Goal: Transaction & Acquisition: Obtain resource

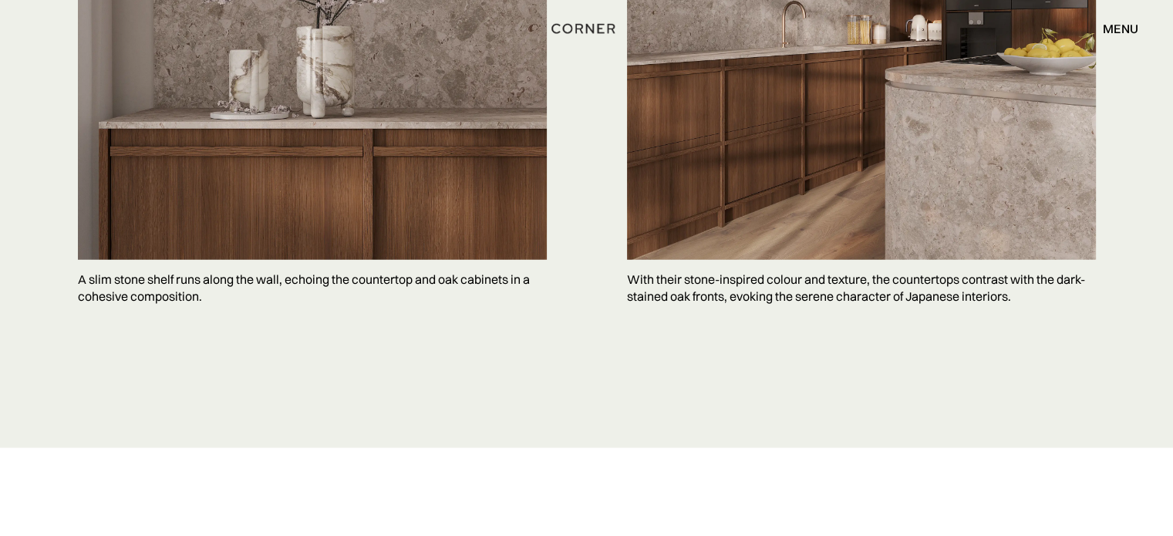
scroll to position [4524, 0]
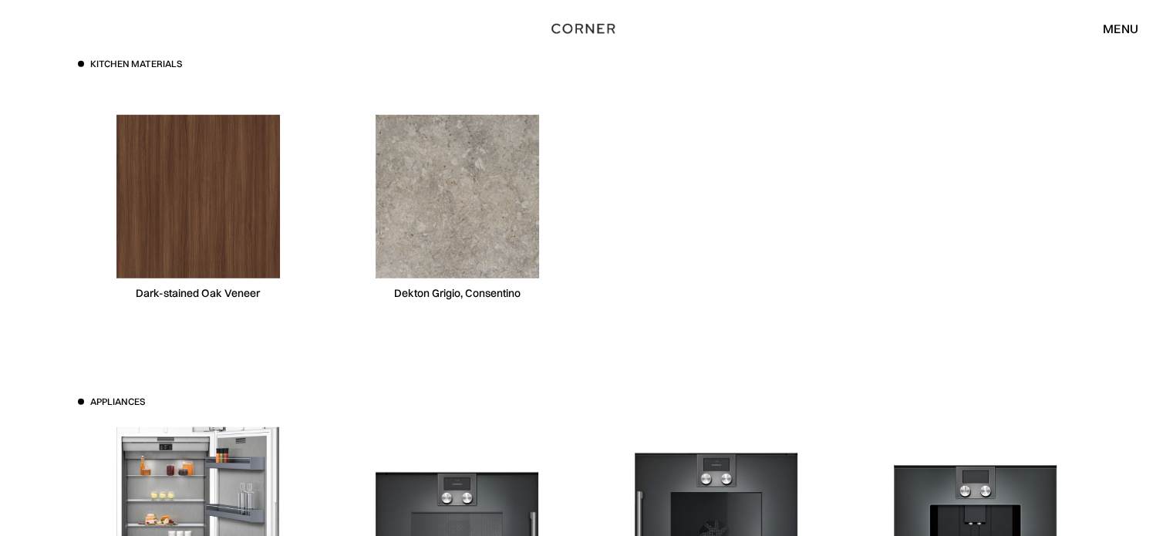
drag, startPoint x: 275, startPoint y: 128, endPoint x: 254, endPoint y: 130, distance: 21.7
click at [201, 286] on div "Dark-stained Oak Veneer" at bounding box center [198, 293] width 124 height 15
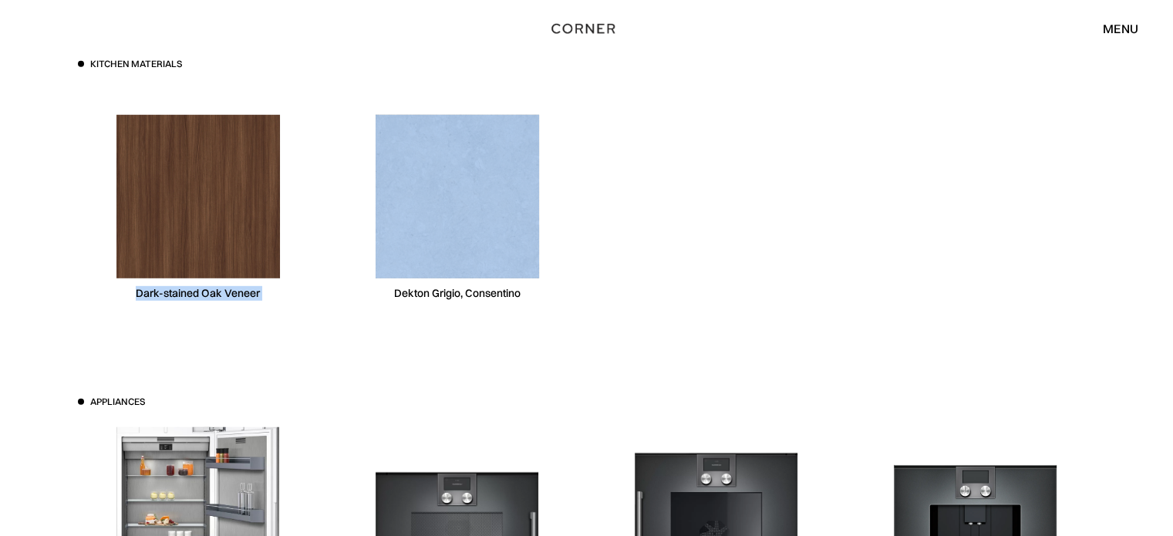
click at [201, 286] on div "Dark-stained Oak Veneer" at bounding box center [198, 293] width 124 height 15
copy div "Dark-stained Oak Veneer"
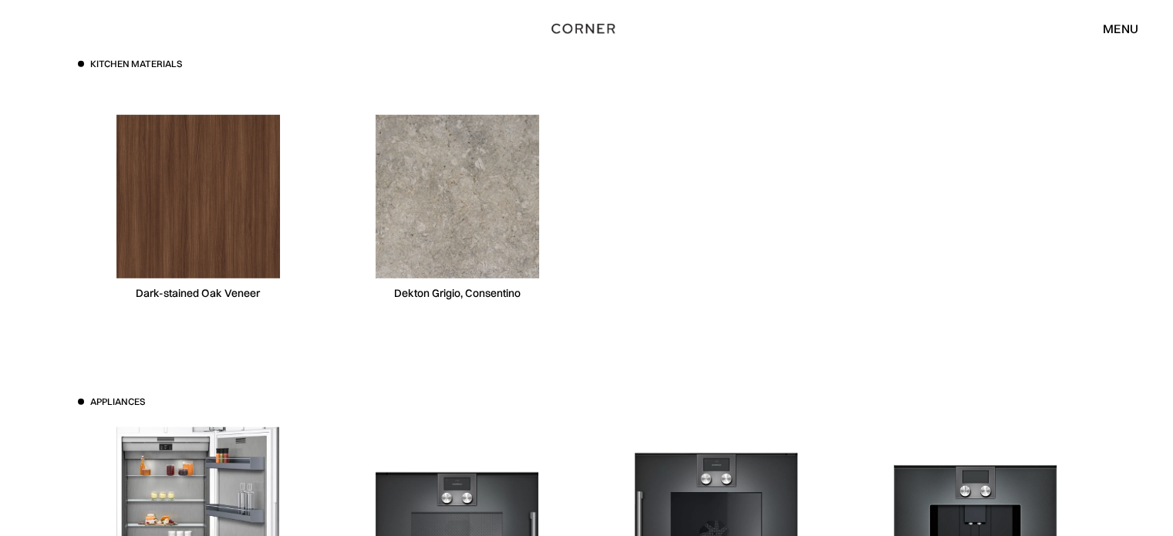
click at [463, 286] on div "Dekton Grigio, Consentino" at bounding box center [457, 293] width 126 height 15
copy div "Dekton Grigio, Consentino"
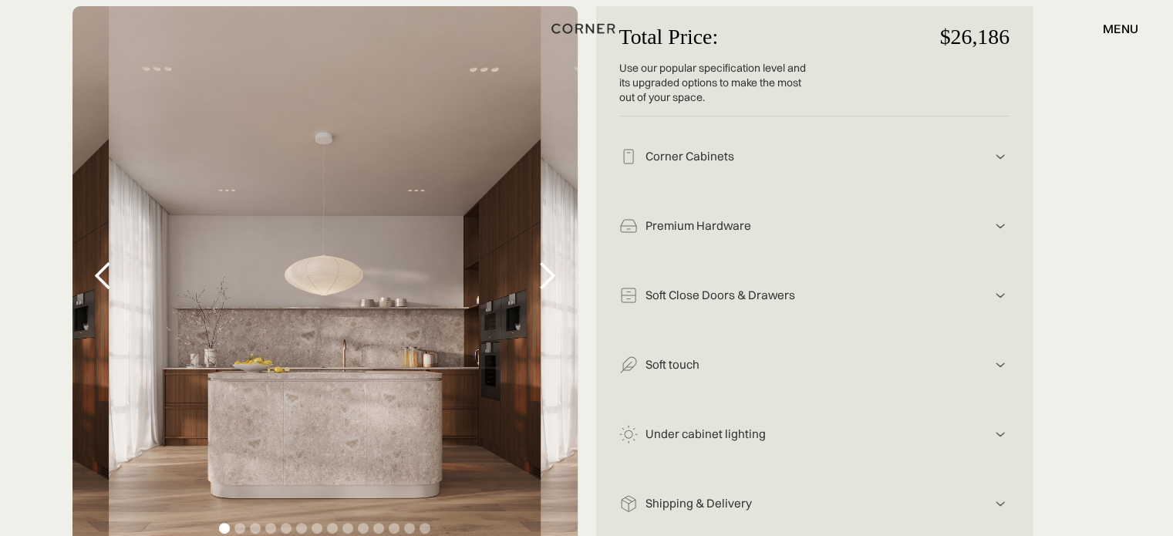
scroll to position [308, 0]
click at [993, 160] on img at bounding box center [1000, 158] width 19 height 19
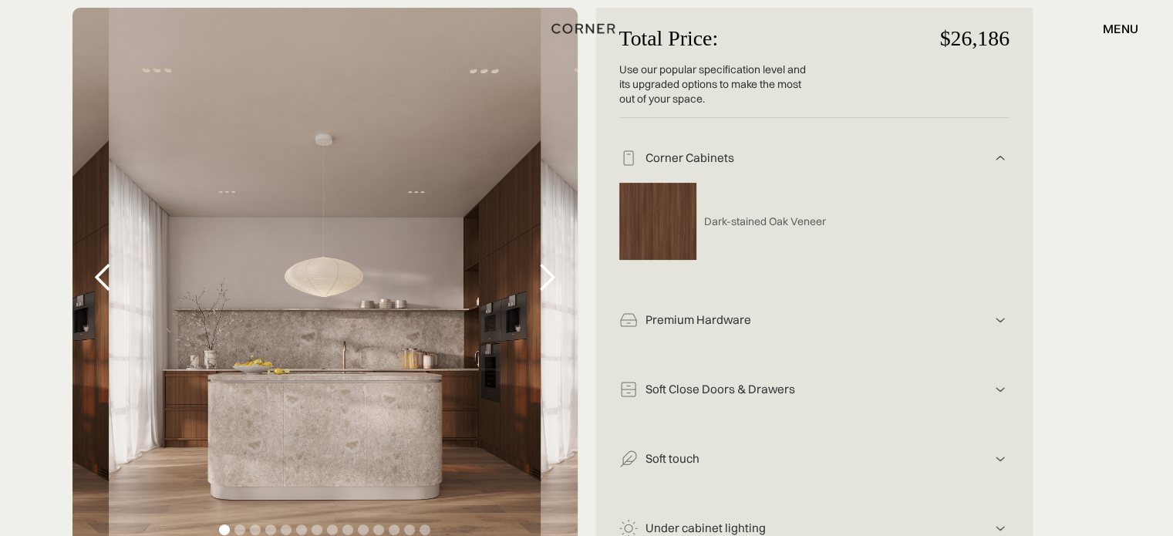
click at [993, 160] on img at bounding box center [1000, 158] width 19 height 19
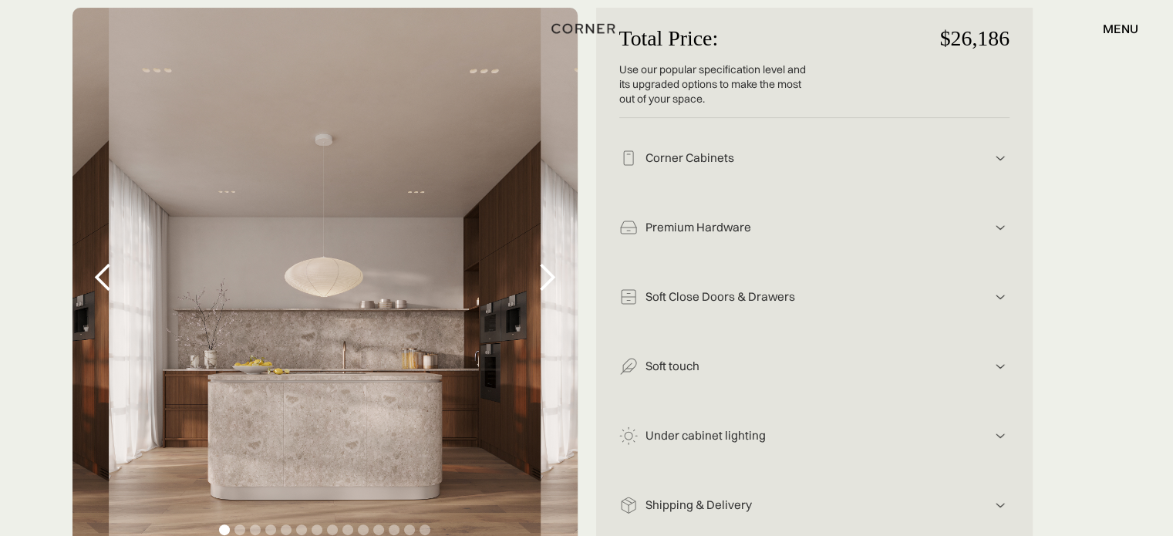
click at [861, 230] on div "Premium Hardware" at bounding box center [814, 228] width 353 height 16
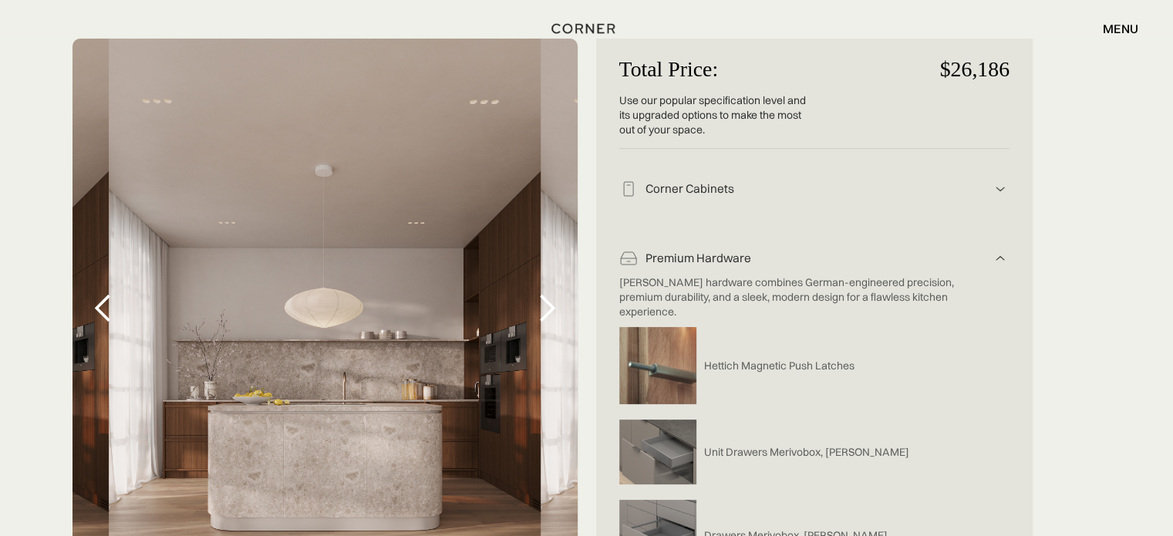
click at [898, 251] on div "Premium Hardware" at bounding box center [814, 259] width 353 height 16
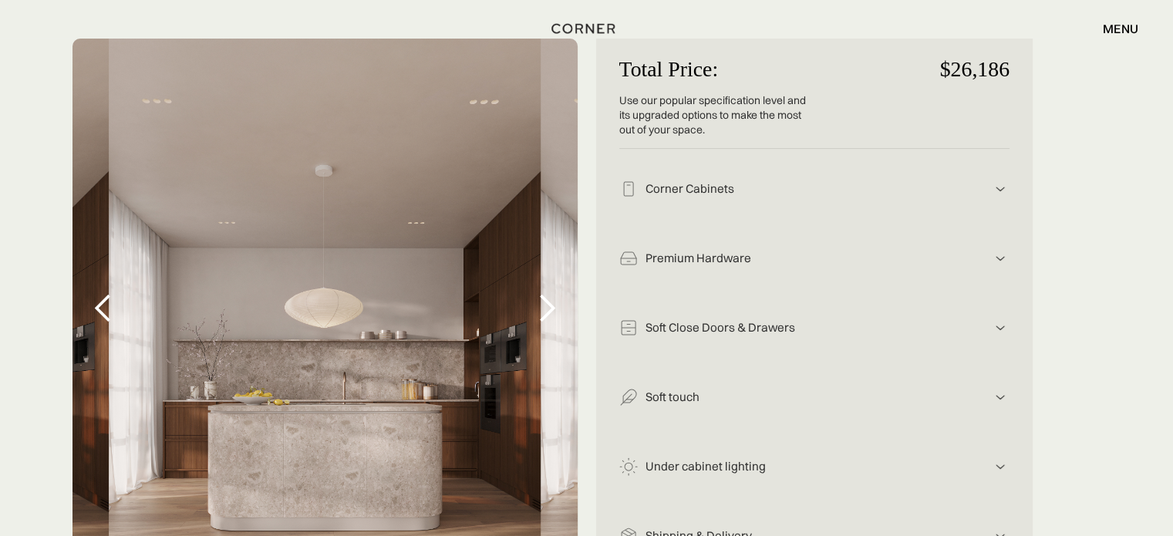
click at [843, 288] on div "Soft Close Doors & Drawers We use drawer hinges and sliders from the best Europ…" at bounding box center [814, 322] width 390 height 69
click at [830, 320] on div "Soft Close Doors & Drawers" at bounding box center [814, 328] width 353 height 16
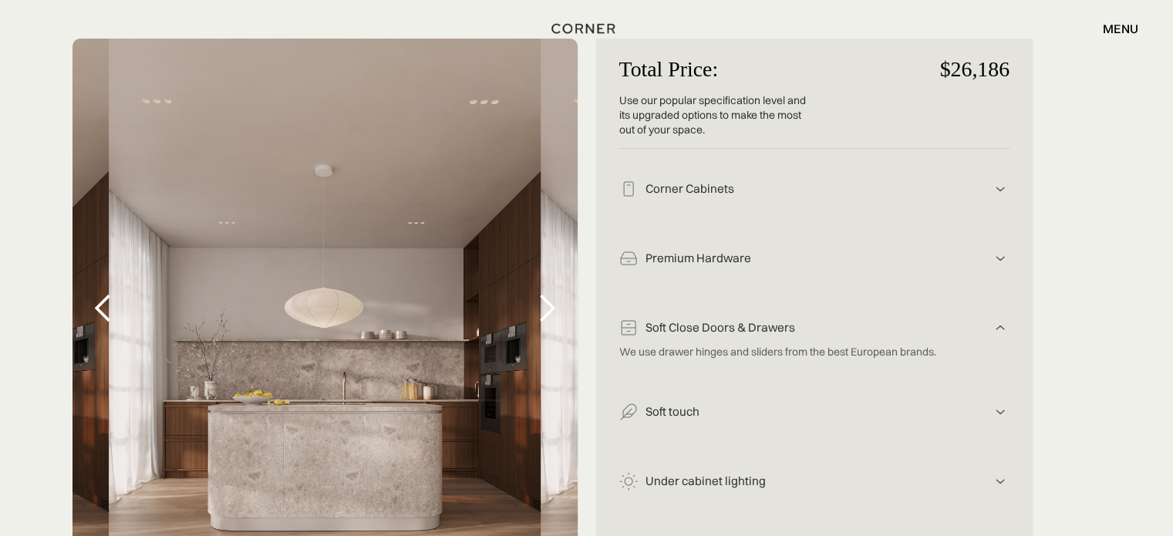
click at [815, 320] on div "Soft Close Doors & Drawers" at bounding box center [814, 328] width 353 height 16
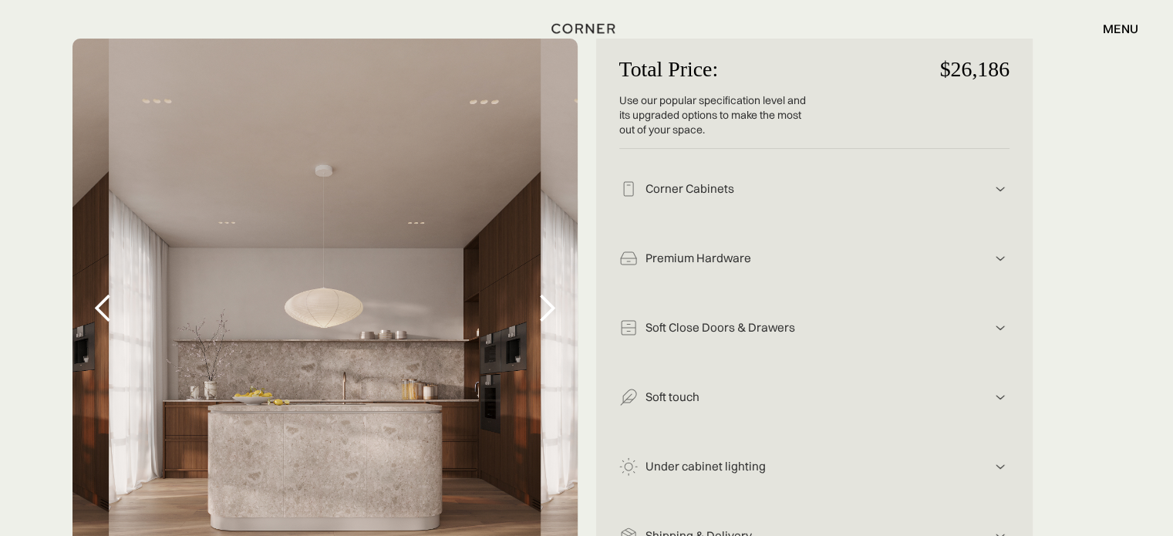
click at [1056, 227] on div "Total Price: Use our popular specification level and its upgraded options to ma…" at bounding box center [586, 341] width 1074 height 605
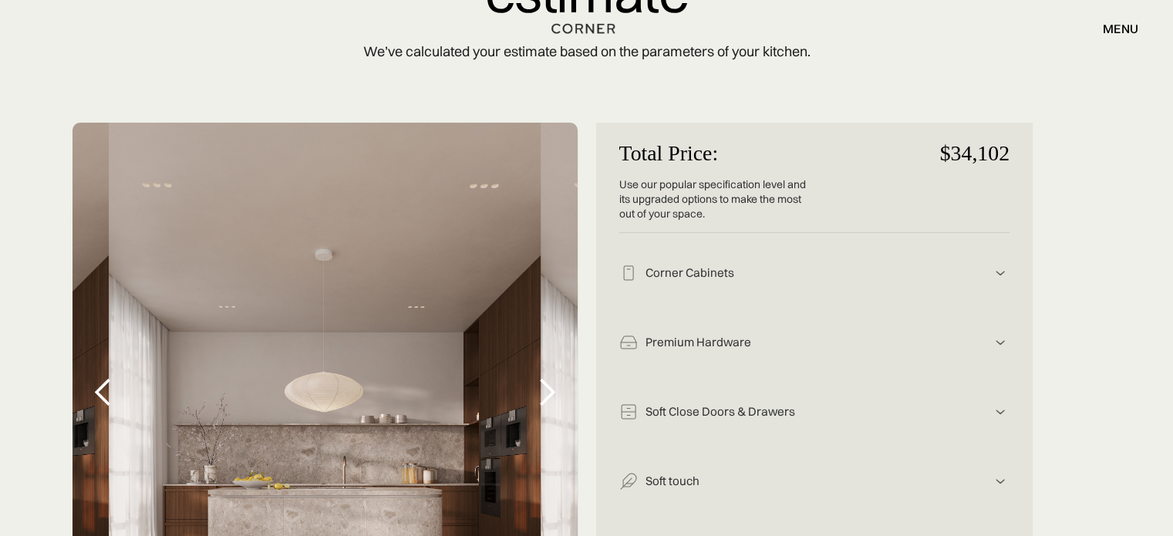
scroll to position [308, 0]
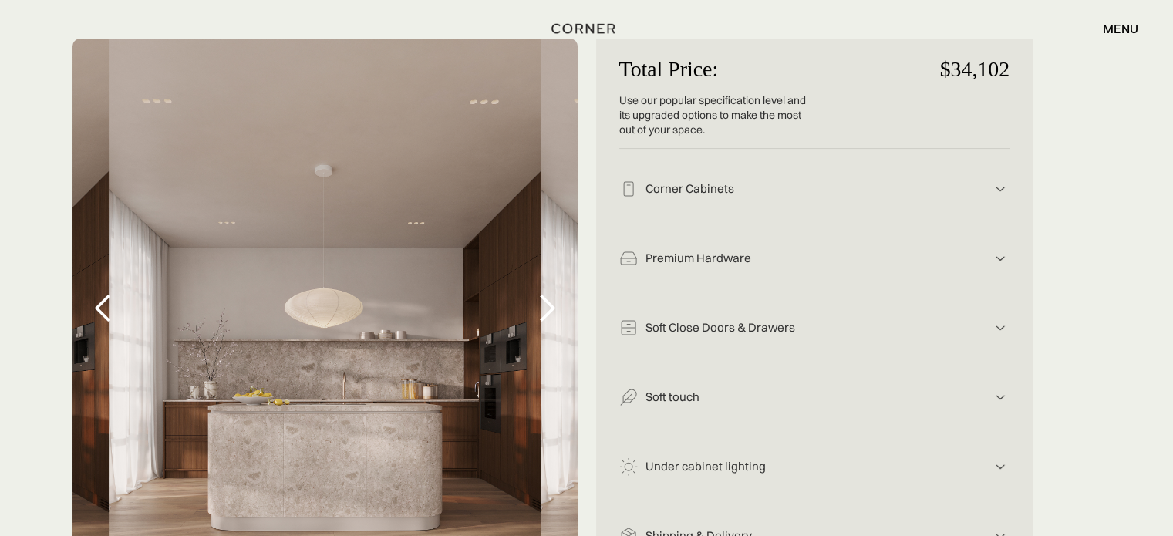
click at [1109, 255] on div "Total Price: Use our popular specification level and its upgraded options to ma…" at bounding box center [586, 341] width 1074 height 605
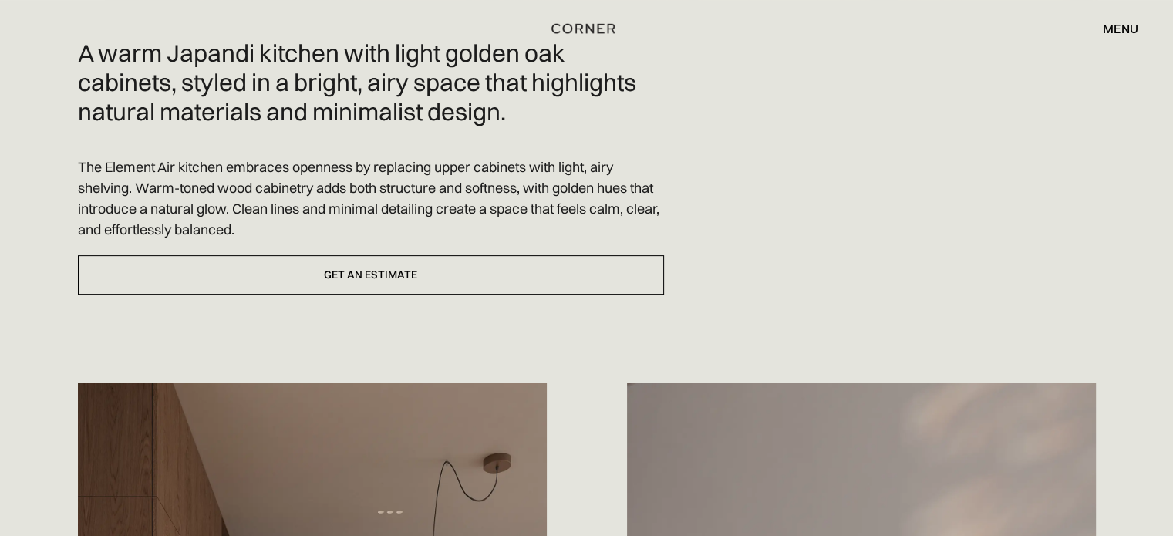
scroll to position [617, 0]
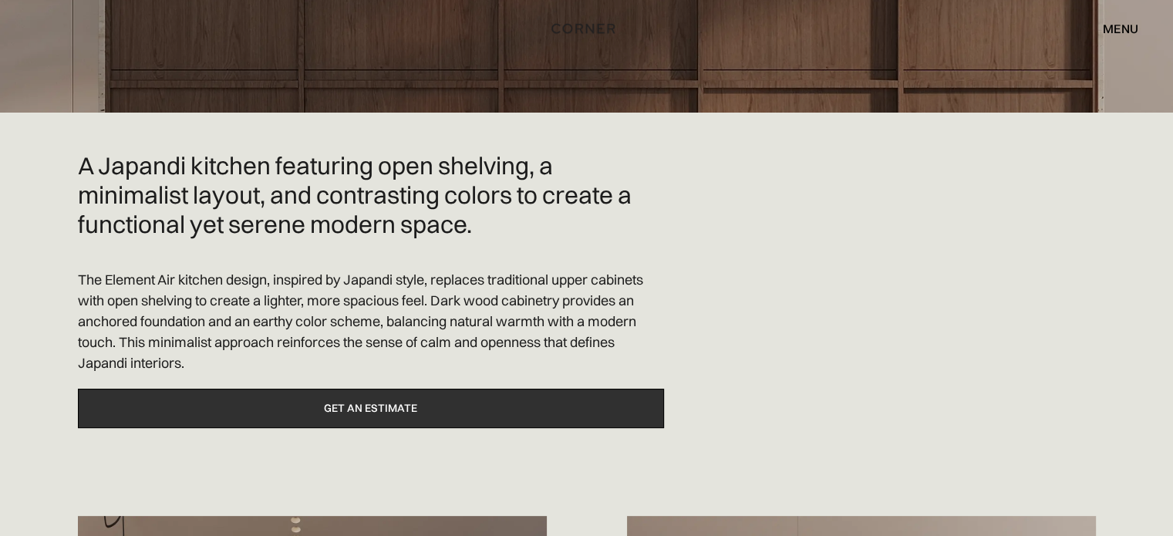
scroll to position [411, 0]
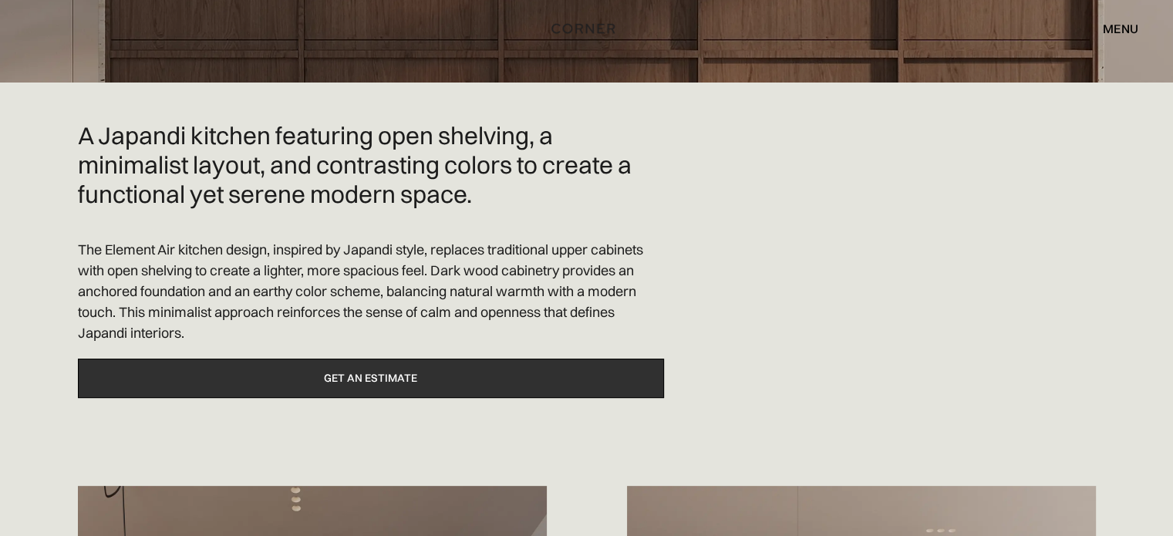
click at [414, 359] on link "Get an estimate" at bounding box center [371, 378] width 586 height 39
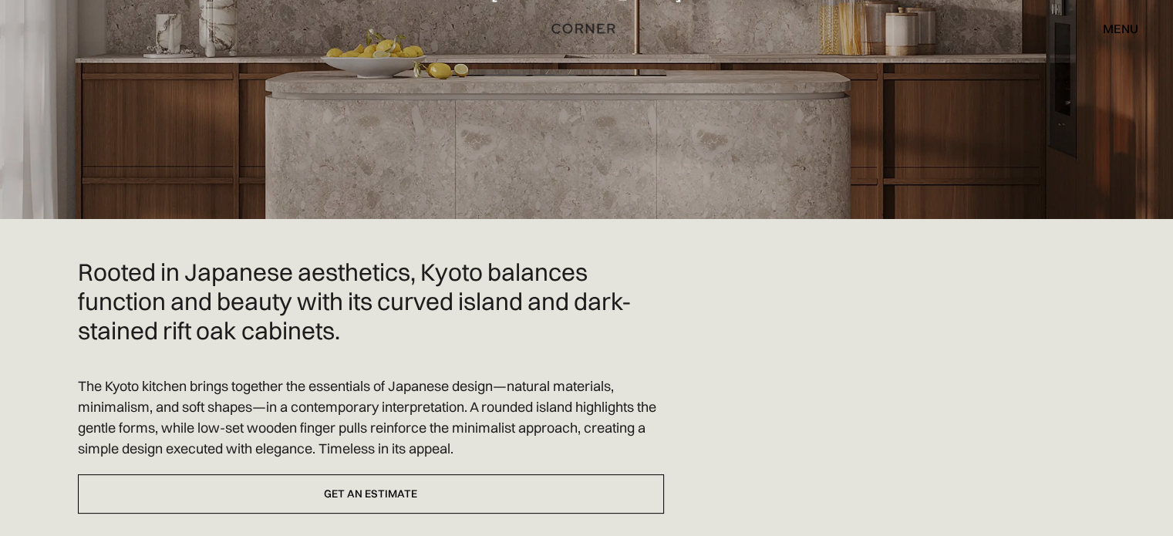
scroll to position [411, 0]
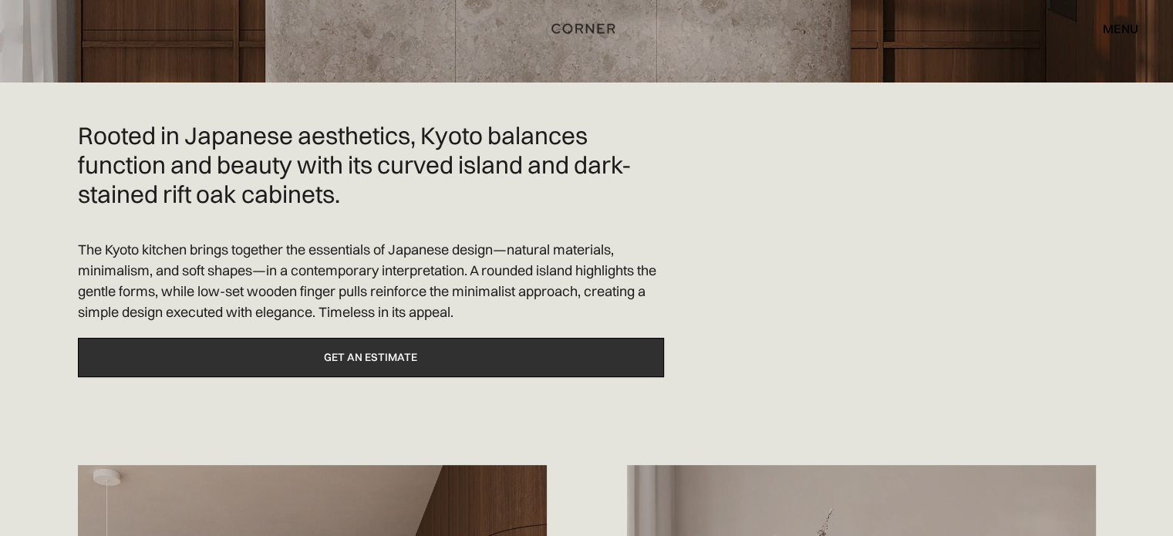
click at [314, 338] on link "Get an estimate" at bounding box center [371, 357] width 586 height 39
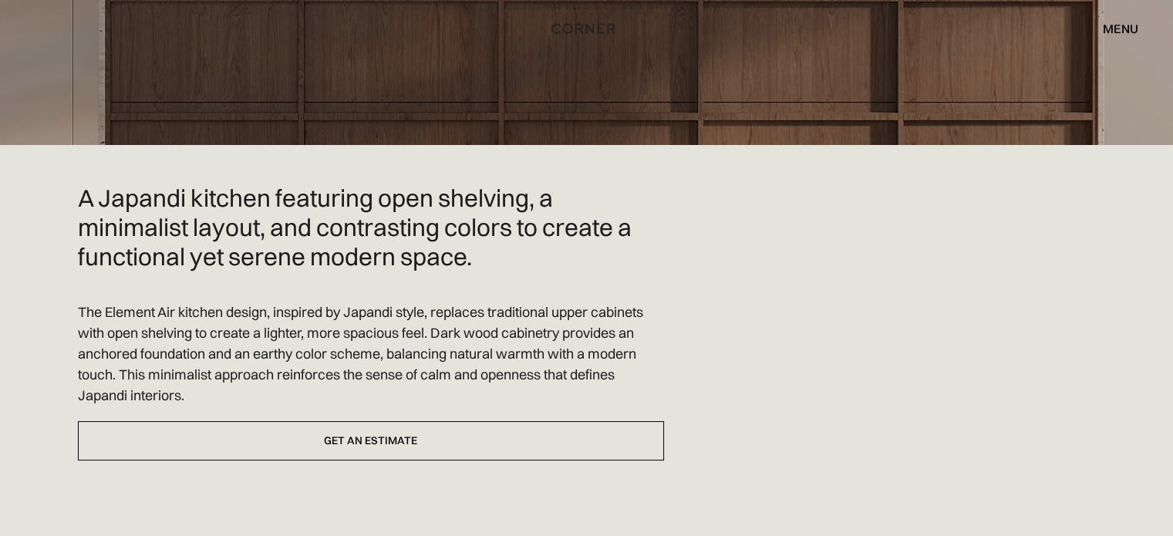
scroll to position [411, 0]
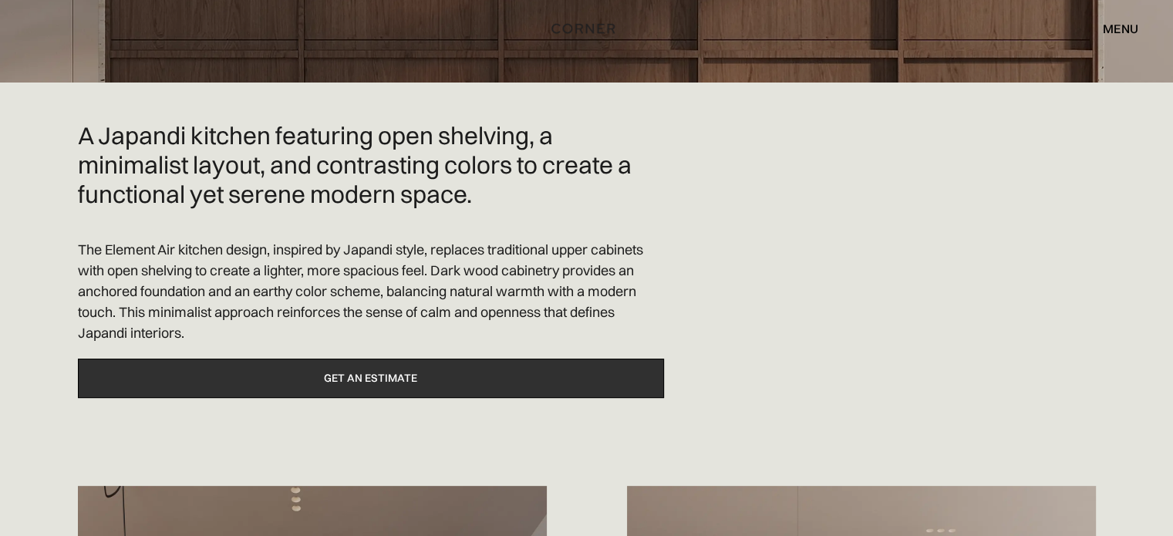
click at [329, 359] on link "Get an estimate" at bounding box center [371, 378] width 586 height 39
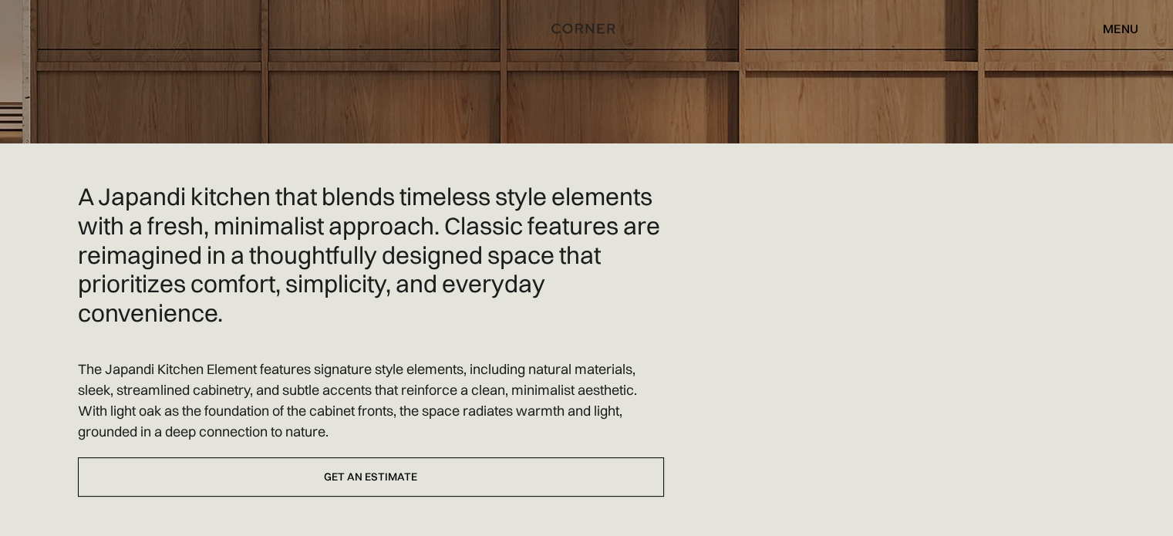
scroll to position [514, 0]
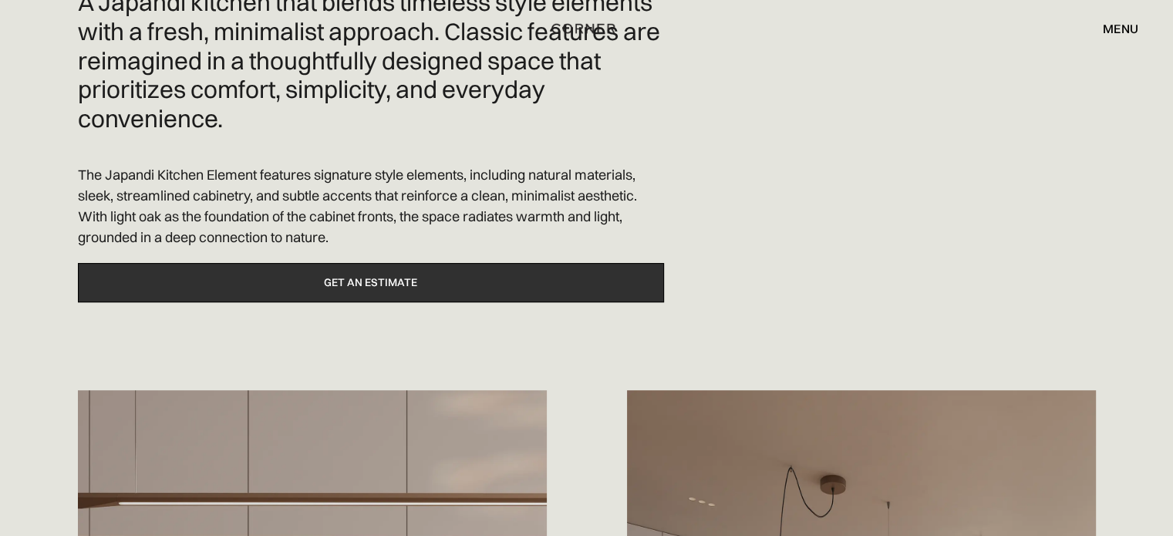
click at [288, 288] on link "Get an estimate" at bounding box center [371, 282] width 586 height 39
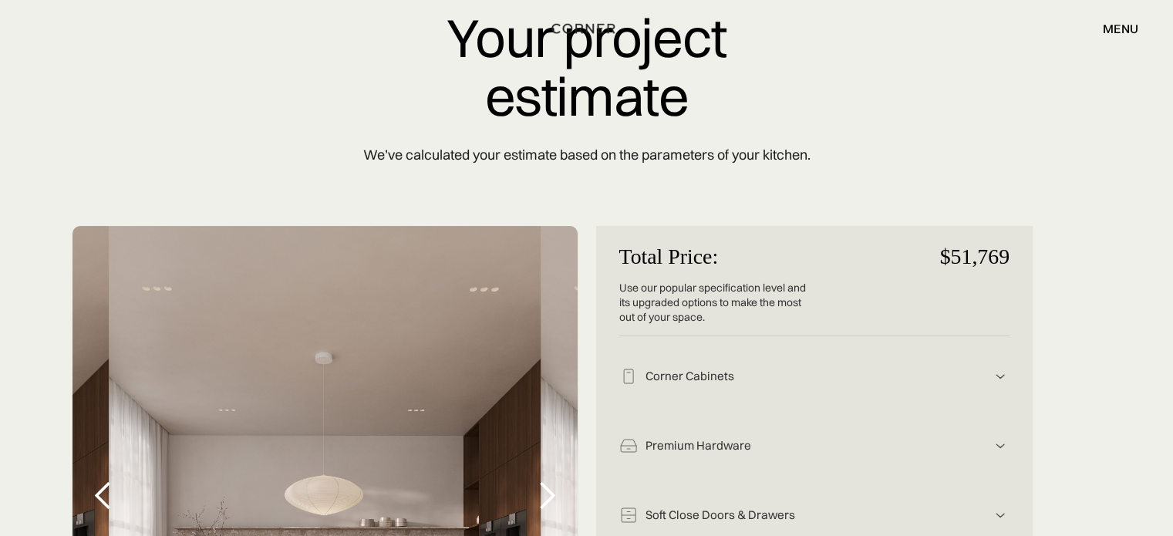
scroll to position [308, 0]
